Goal: Task Accomplishment & Management: Manage account settings

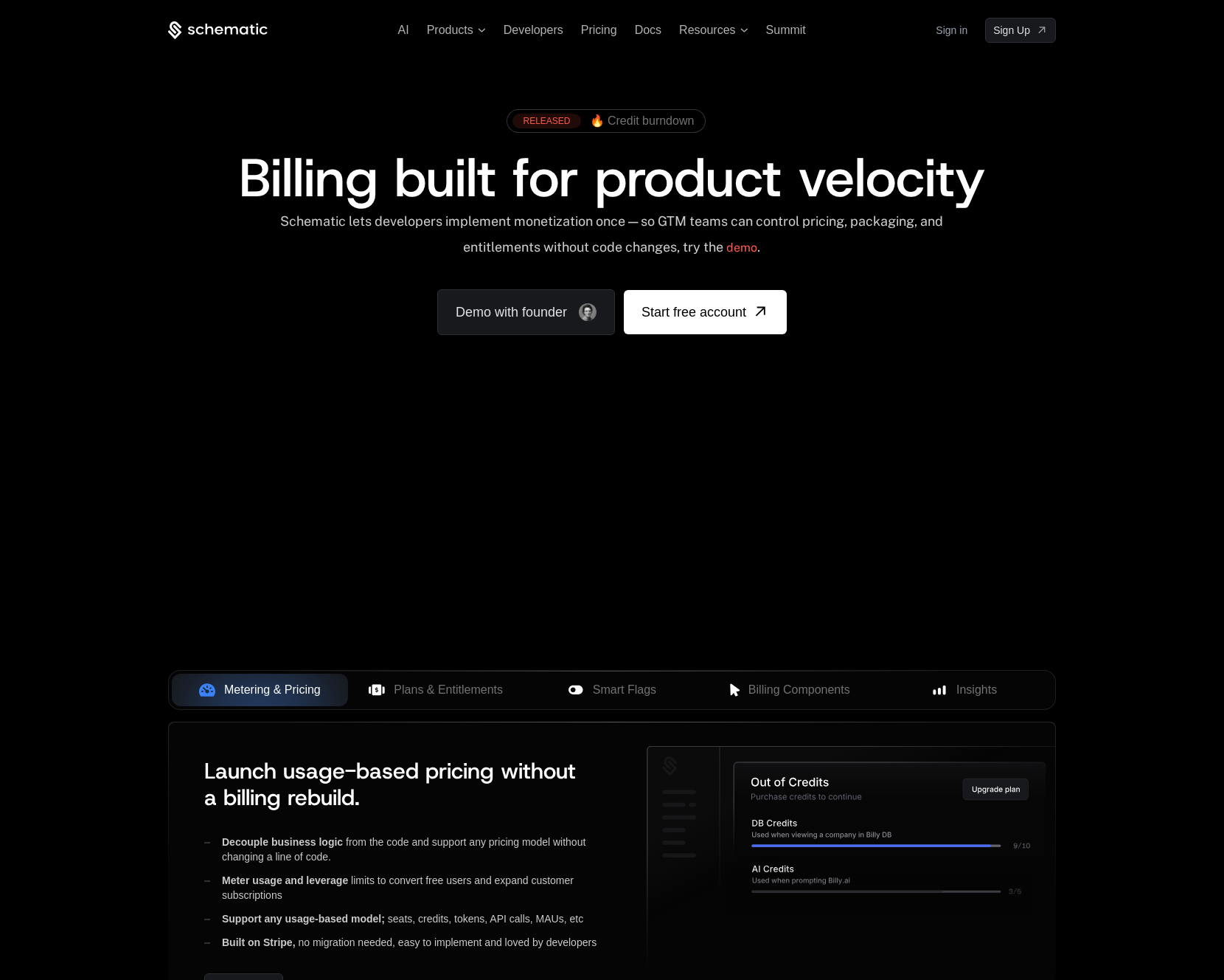
click at [960, 35] on link "Sign in" at bounding box center [951, 30] width 32 height 24
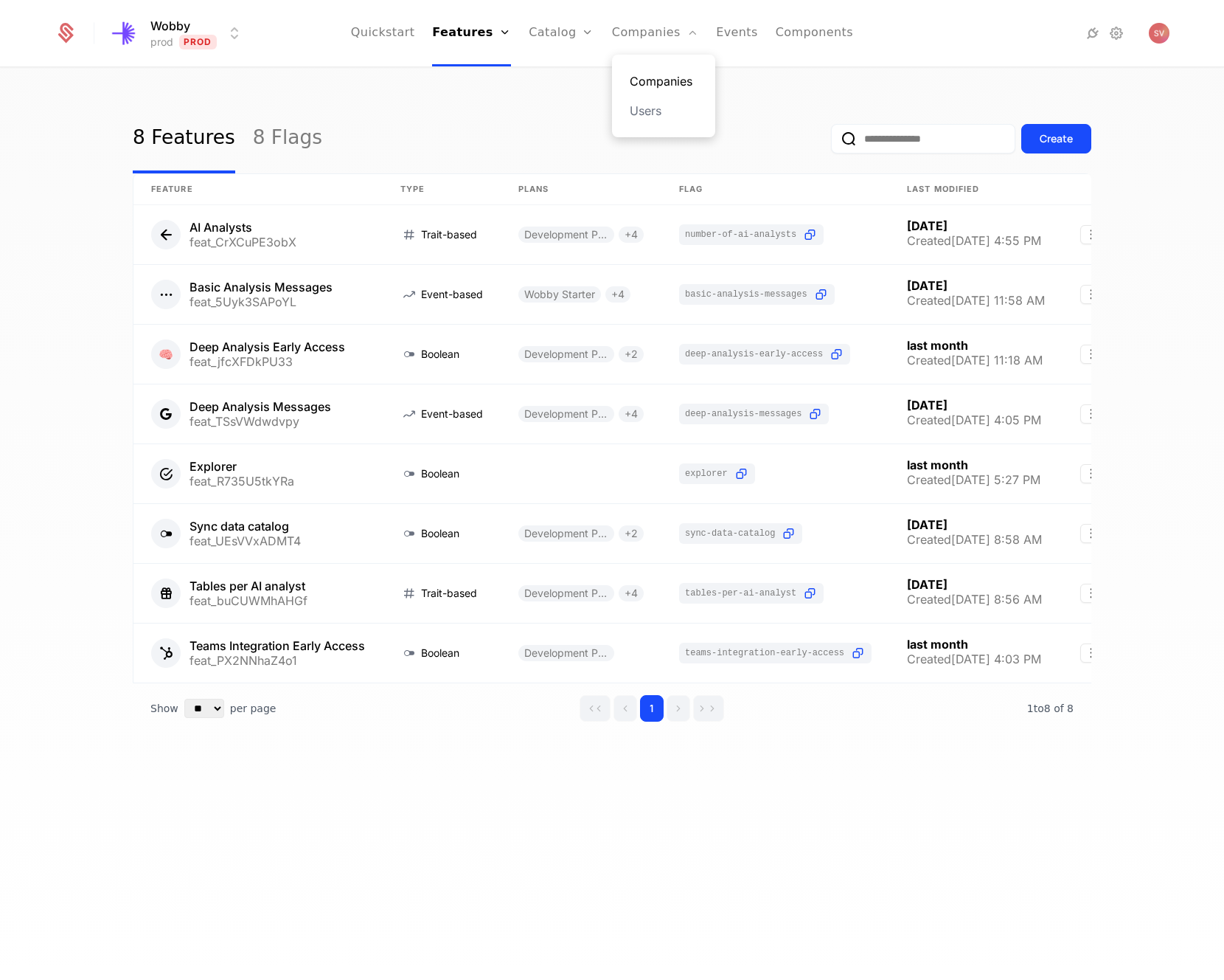
click at [653, 83] on link "Companies" at bounding box center [664, 81] width 68 height 17
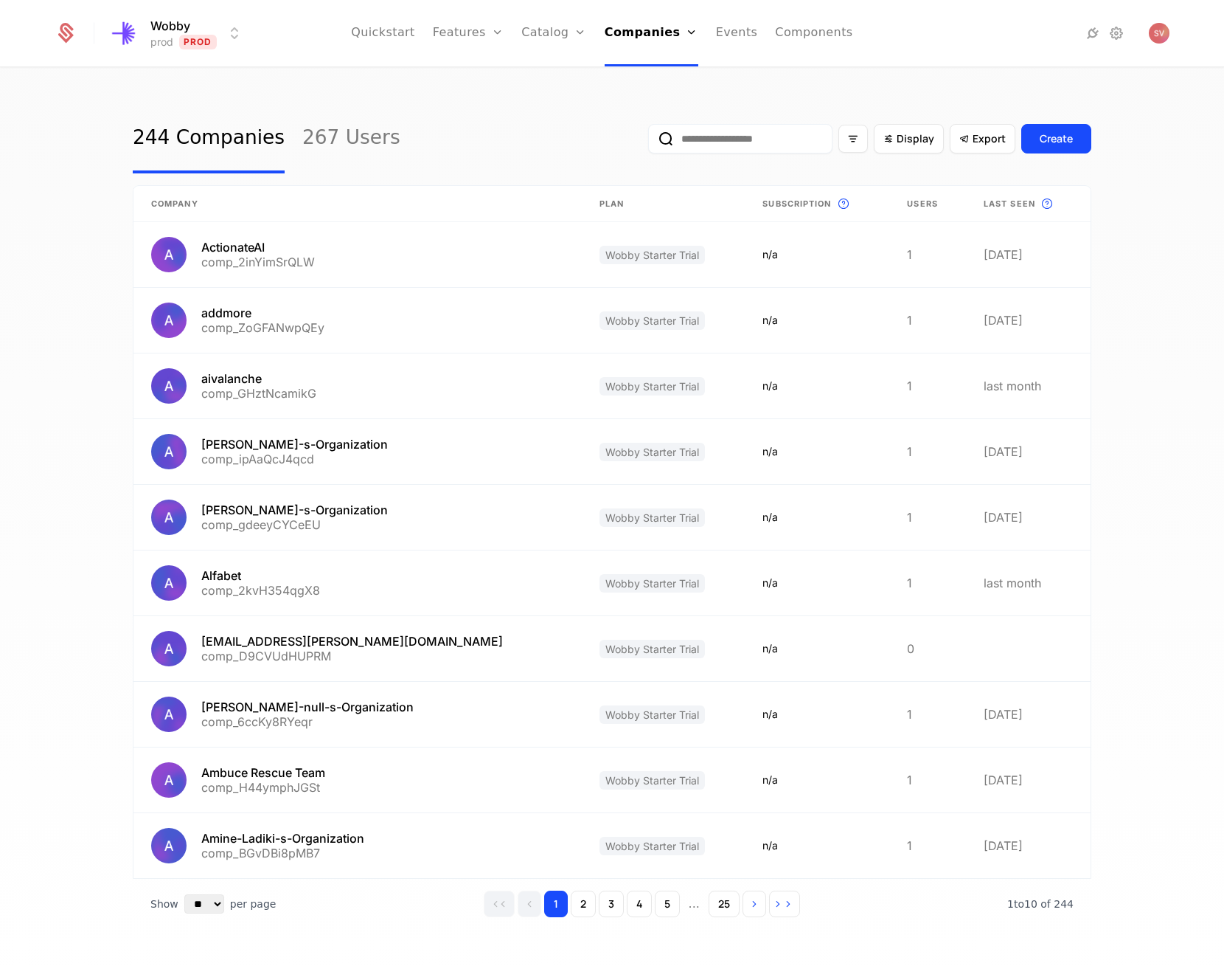
click at [742, 140] on input "email" at bounding box center [740, 139] width 185 height 29
click at [657, 107] on link "Users" at bounding box center [657, 110] width 68 height 17
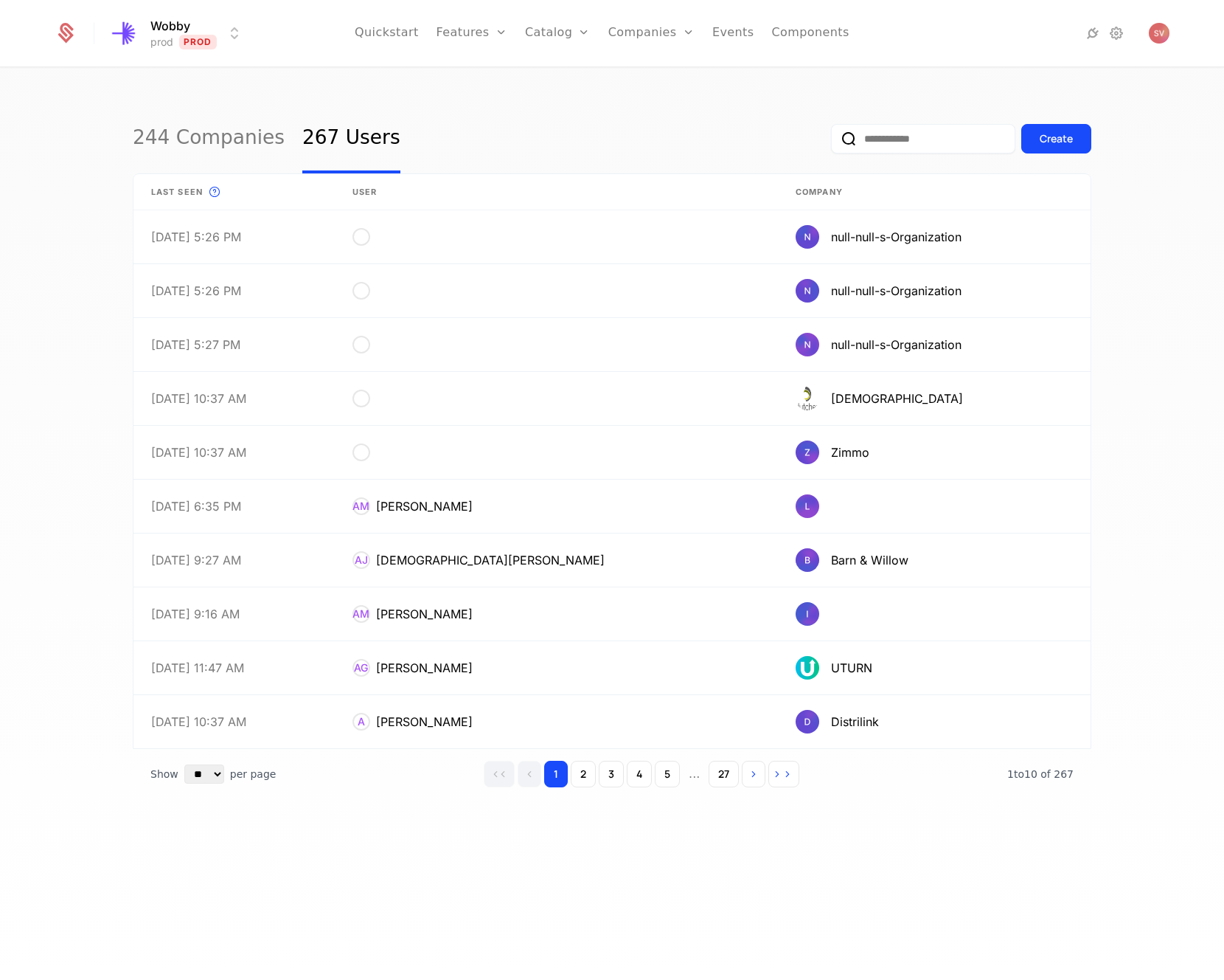
click at [871, 150] on input "email" at bounding box center [923, 139] width 185 height 29
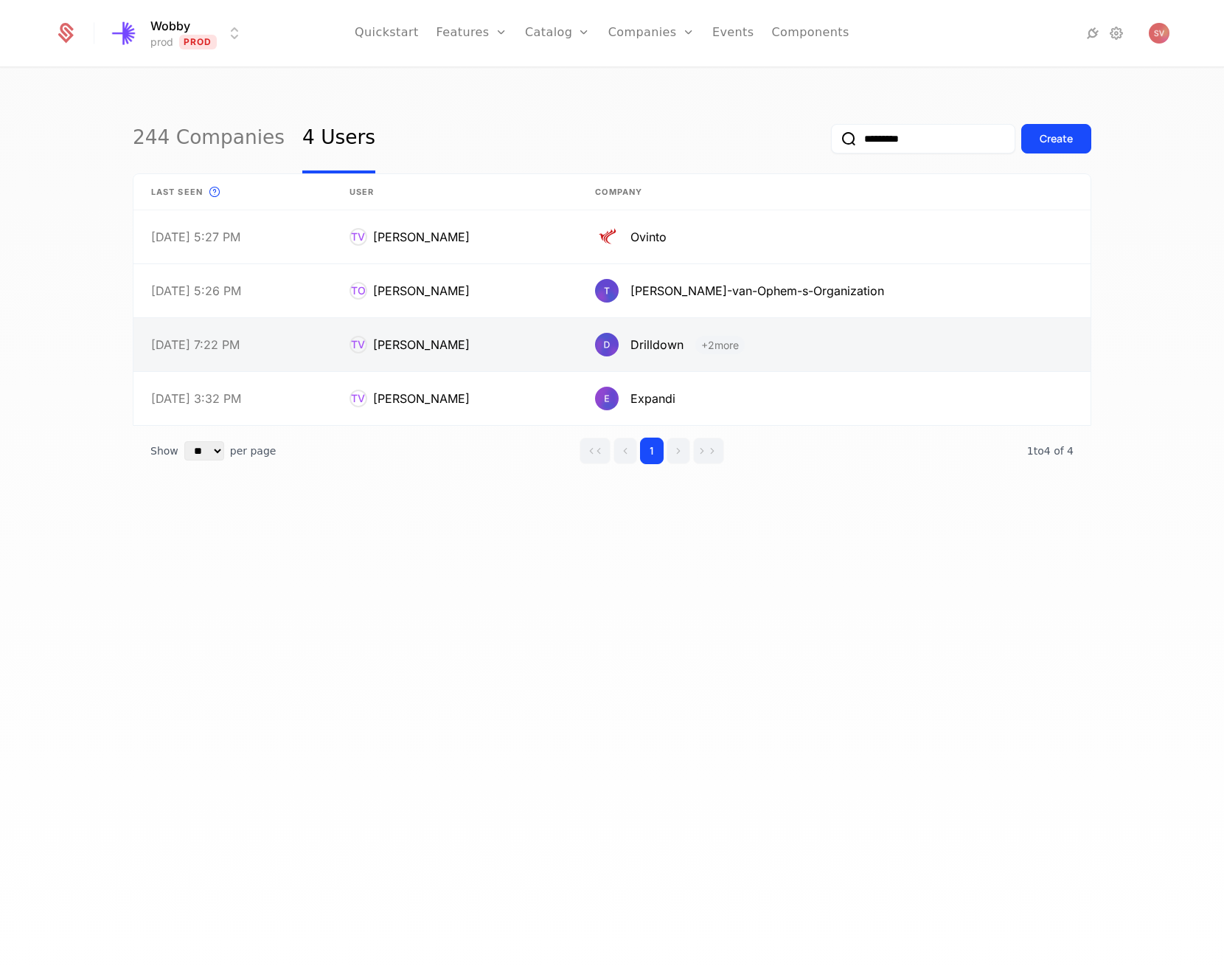
type input "*********"
click at [432, 338] on link at bounding box center [455, 344] width 246 height 53
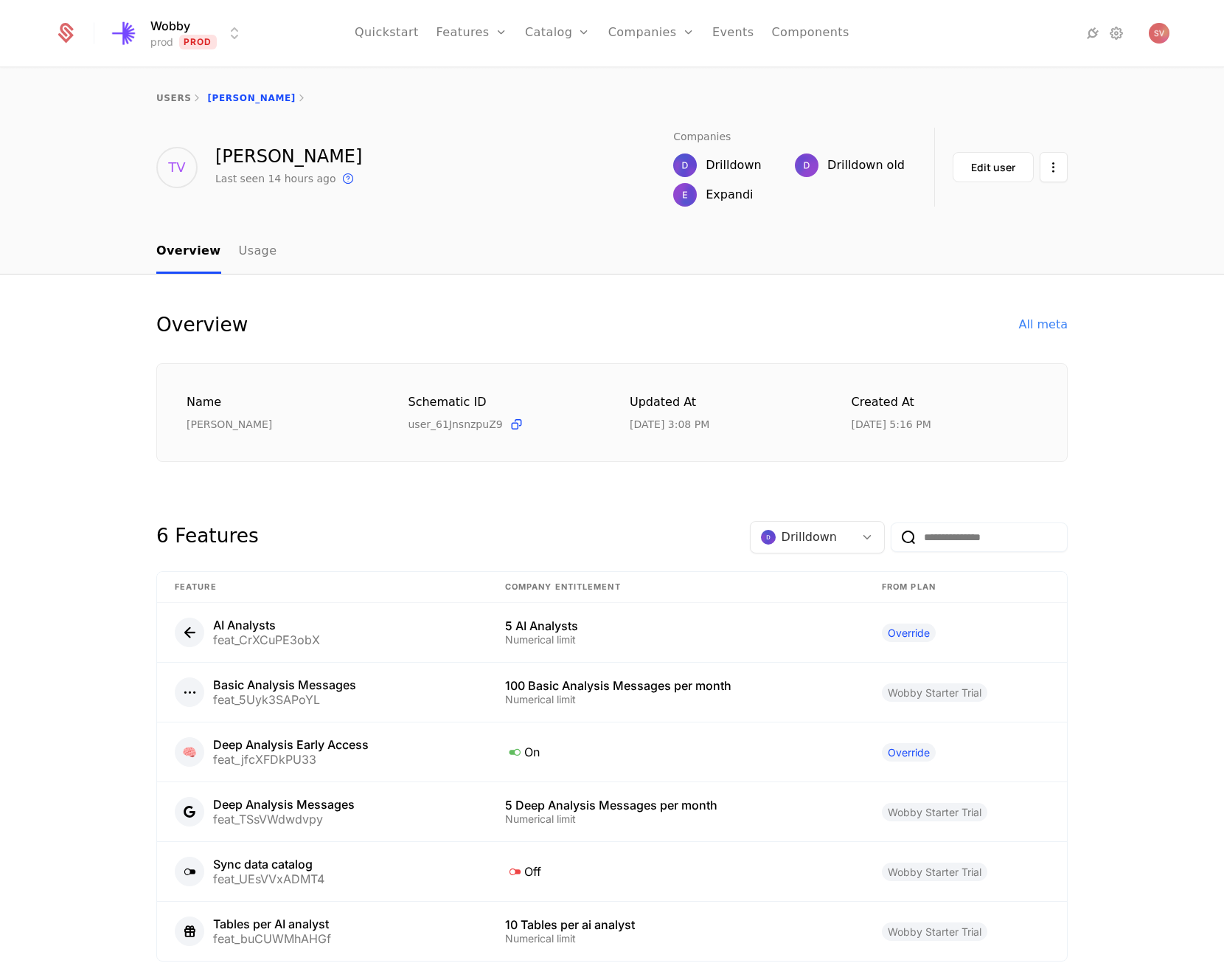
click at [841, 166] on div "Drilldown old" at bounding box center [866, 164] width 77 height 17
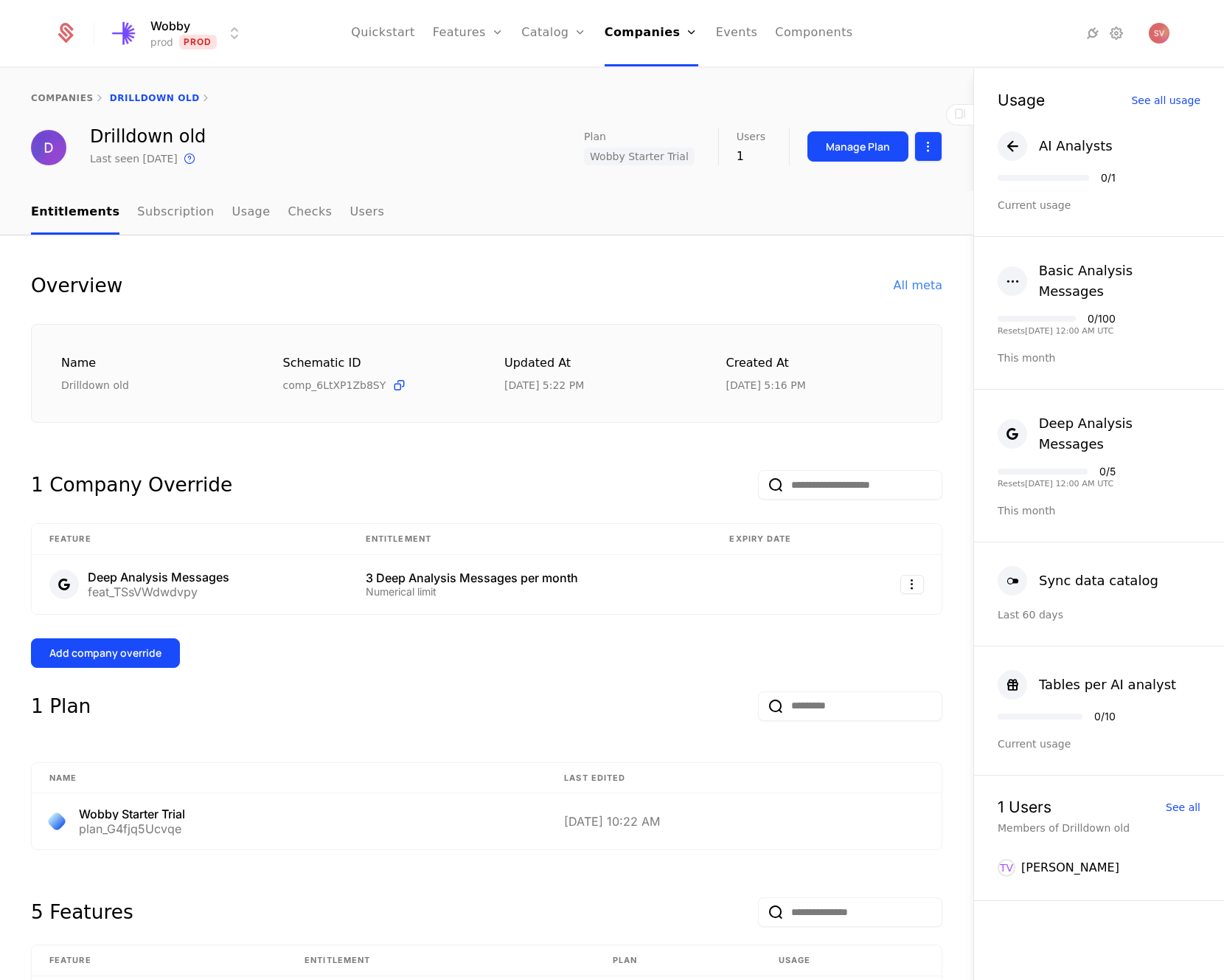
click at [932, 150] on html "Wobby prod Prod Quickstart Features Features Flags Catalog Plans Add Ons Credit…" at bounding box center [612, 490] width 1224 height 980
click at [785, 279] on html "Wobby prod Prod Quickstart Features Features Flags Catalog Plans Add Ons Credit…" at bounding box center [612, 490] width 1224 height 980
click at [234, 219] on link "Usage" at bounding box center [252, 212] width 39 height 43
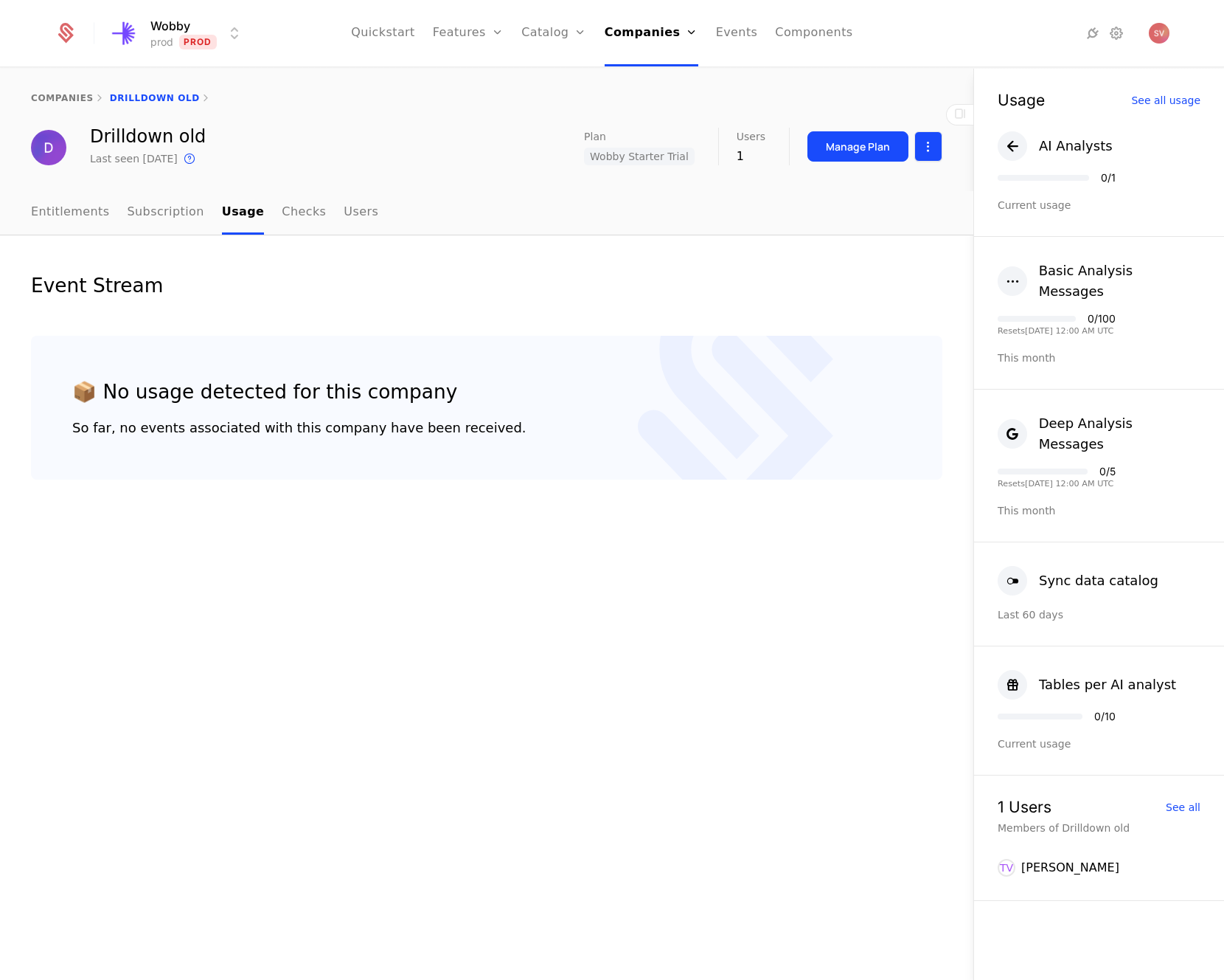
click at [926, 150] on html "Wobby prod Prod Quickstart Features Features Flags Catalog Plans Add Ons Credit…" at bounding box center [612, 490] width 1224 height 980
click at [894, 217] on div "Delete company" at bounding box center [867, 222] width 109 height 20
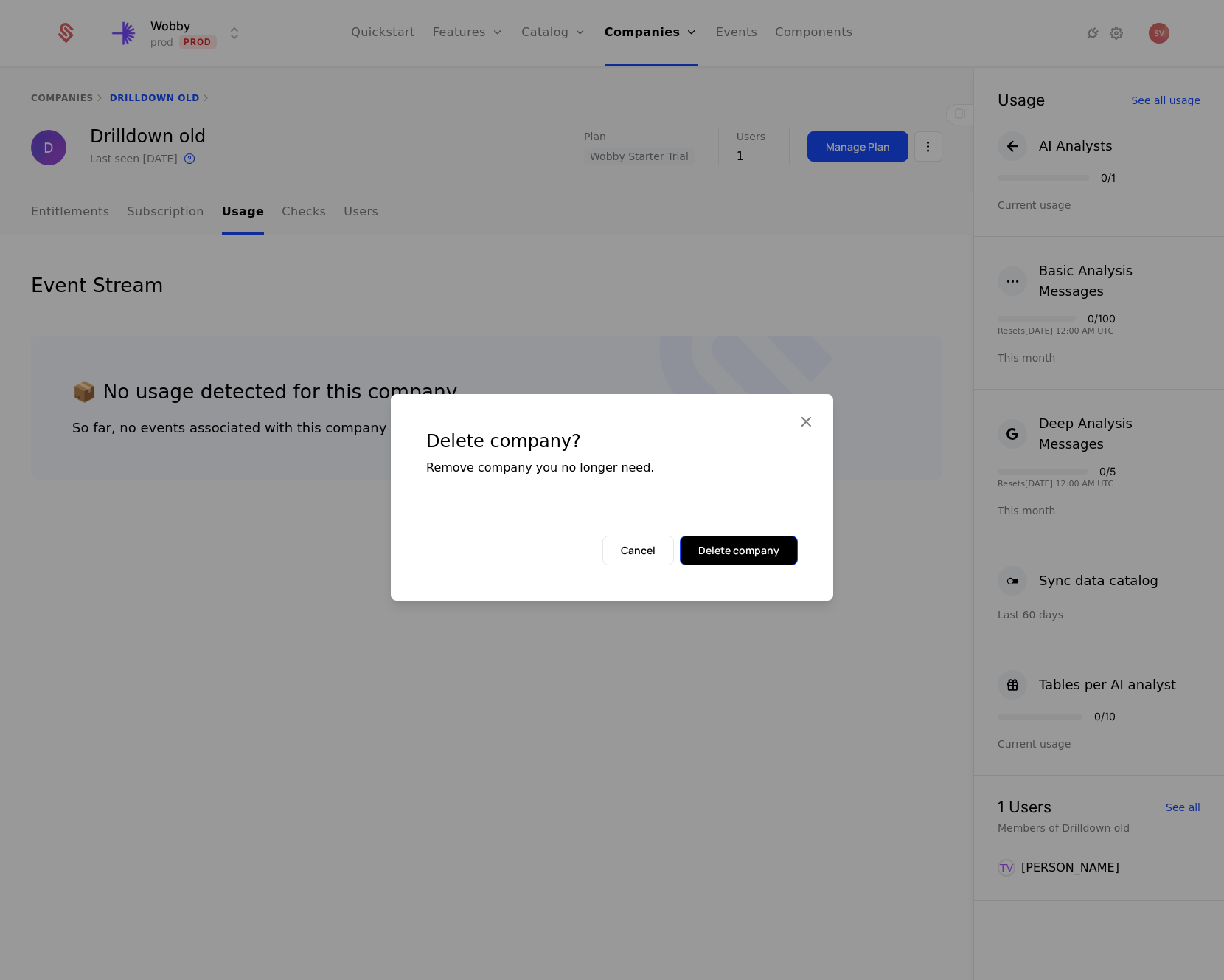
click at [778, 552] on button "Delete company" at bounding box center [739, 550] width 118 height 29
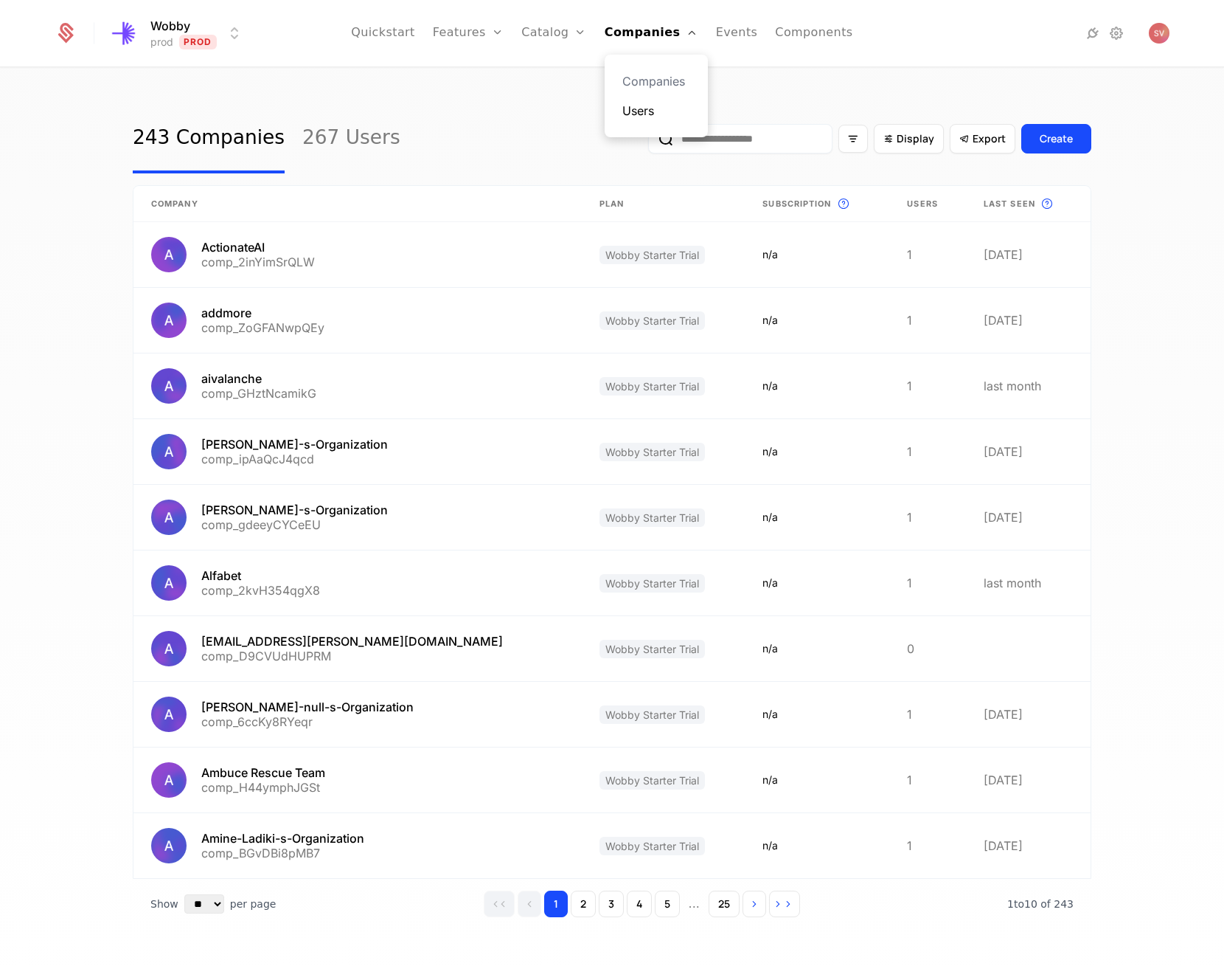
click at [646, 110] on link "Users" at bounding box center [657, 110] width 68 height 17
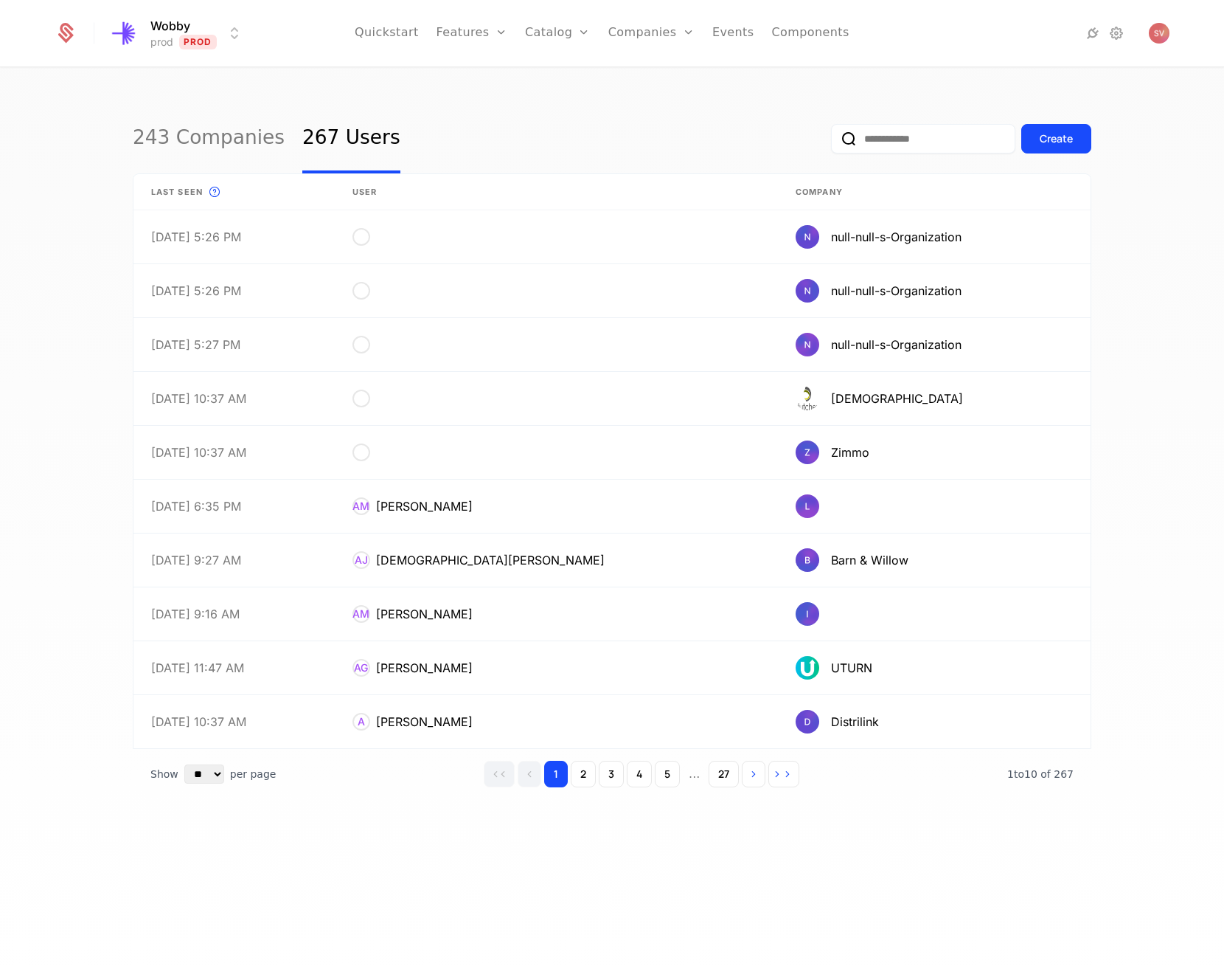
click at [878, 141] on input "email" at bounding box center [923, 139] width 185 height 29
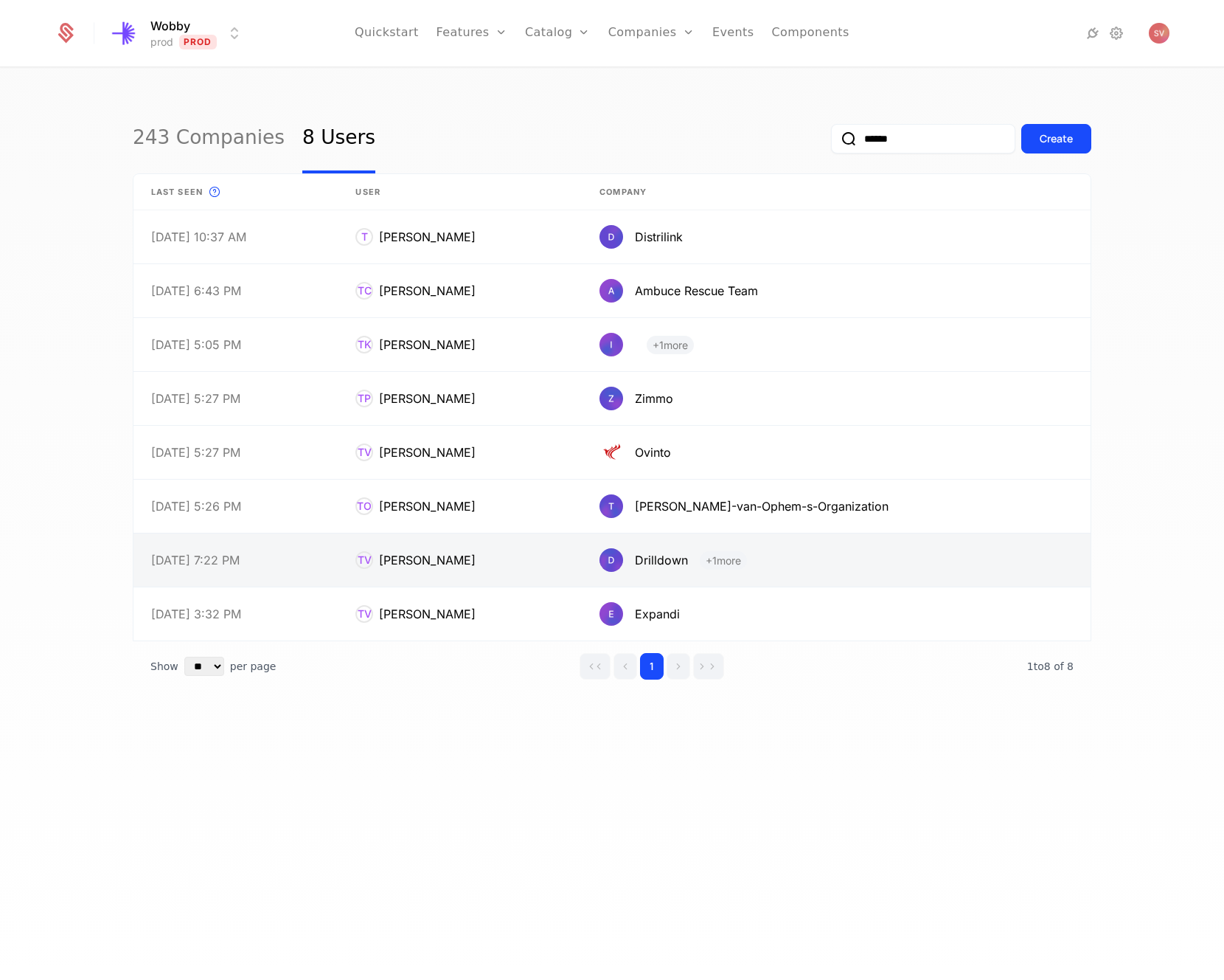
type input "******"
click at [474, 559] on link at bounding box center [460, 560] width 244 height 53
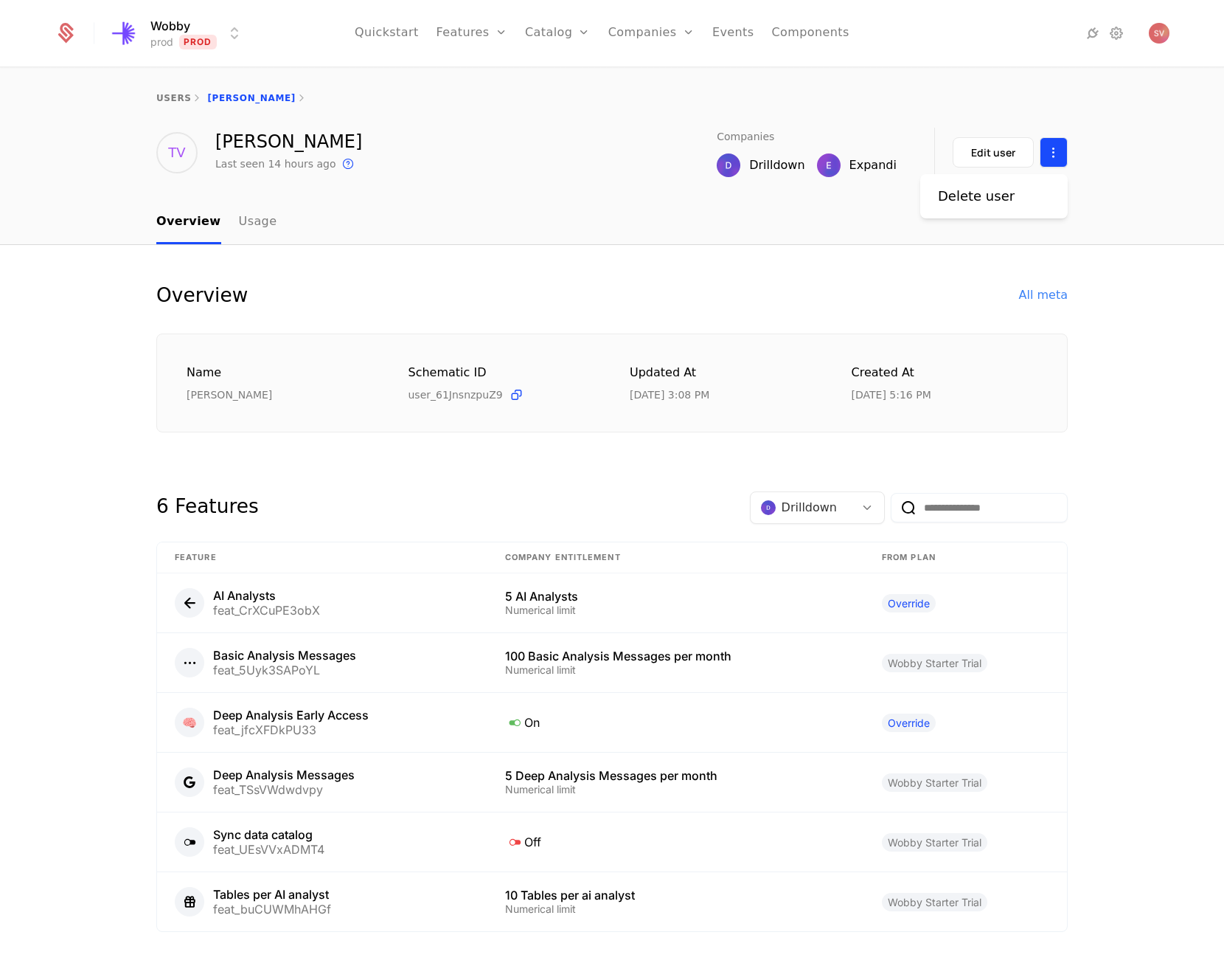
click at [1060, 157] on html "Wobby prod Prod Quickstart Features Features Flags Catalog Plans Add Ons Credit…" at bounding box center [612, 490] width 1224 height 980
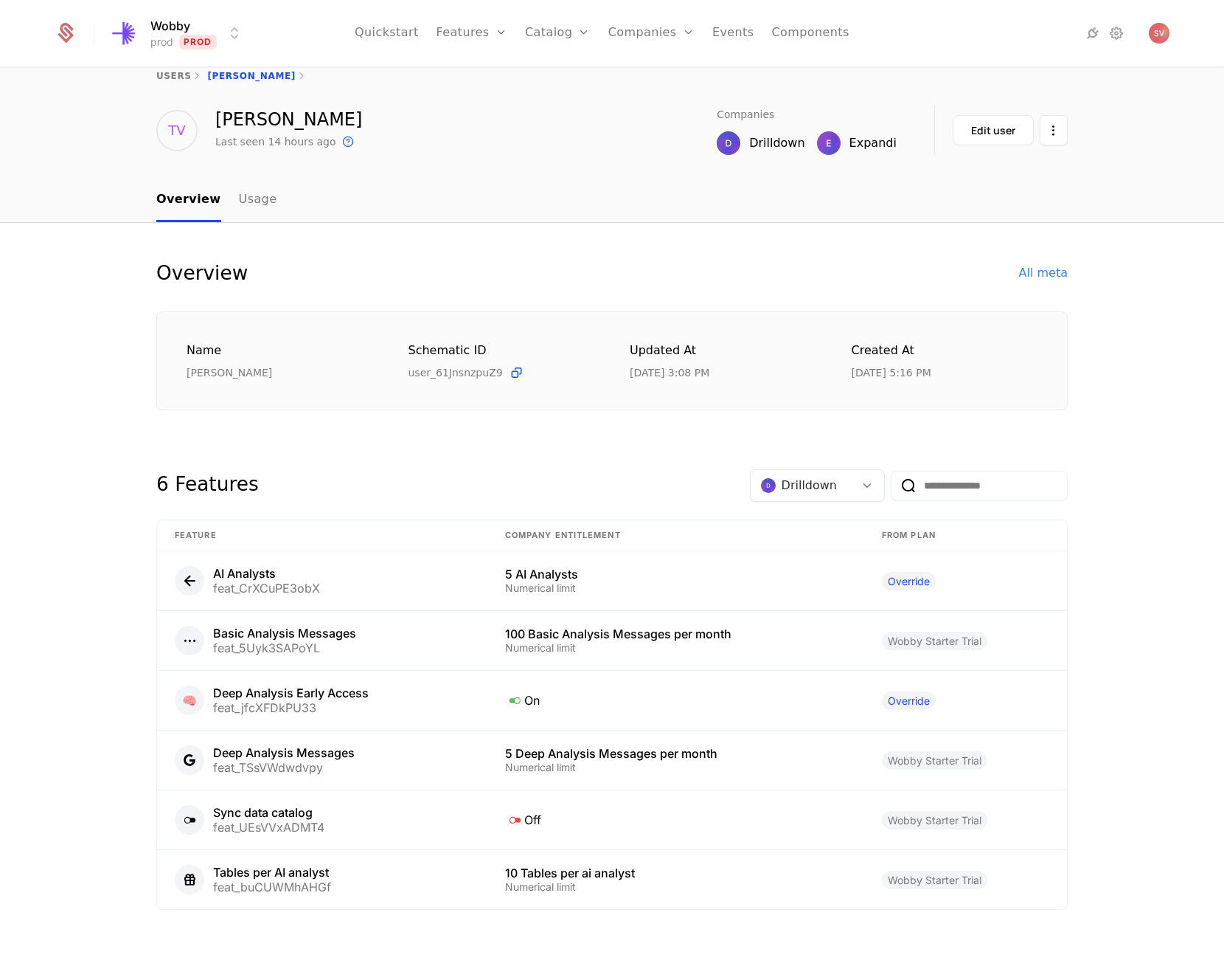
click at [860, 482] on icon at bounding box center [867, 485] width 13 height 13
click at [862, 478] on div at bounding box center [867, 486] width 25 height 17
click at [940, 485] on input "email" at bounding box center [979, 485] width 177 height 29
